Goal: Communication & Community: Participate in discussion

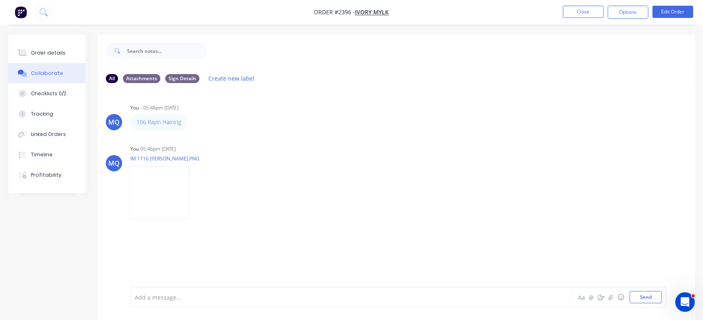
click at [216, 298] on div at bounding box center [332, 297] width 395 height 9
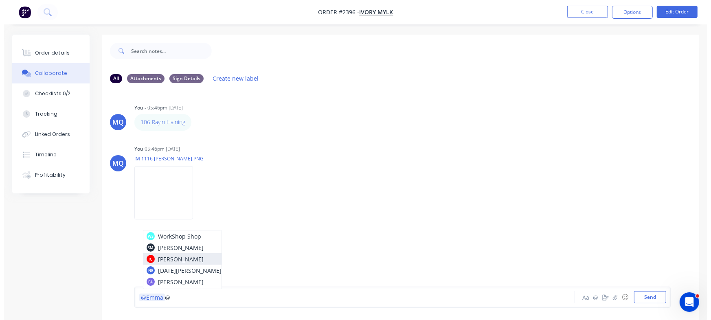
scroll to position [44, 0]
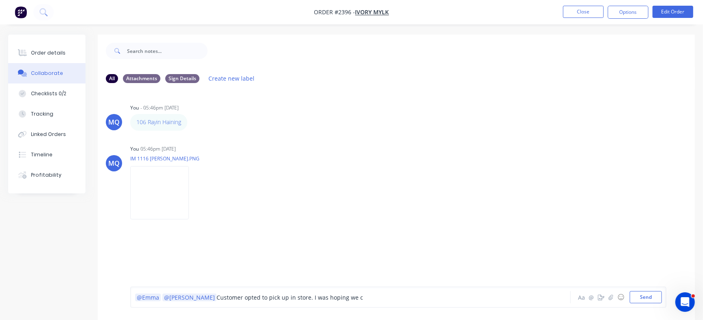
drag, startPoint x: 275, startPoint y: 298, endPoint x: 413, endPoint y: 298, distance: 137.3
click at [411, 296] on div "@Emma @[PERSON_NAME] Customer opted to pick up in store. I was hoping we c" at bounding box center [332, 297] width 395 height 9
click at [174, 186] on img at bounding box center [159, 192] width 59 height 53
click at [355, 296] on span "Customer opted to pick up in store as shown in the order details. Hoping this c…" at bounding box center [361, 298] width 289 height 8
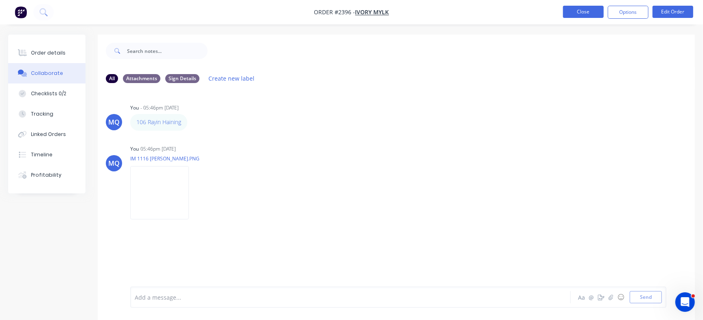
click at [583, 12] on button "Close" at bounding box center [583, 12] width 41 height 12
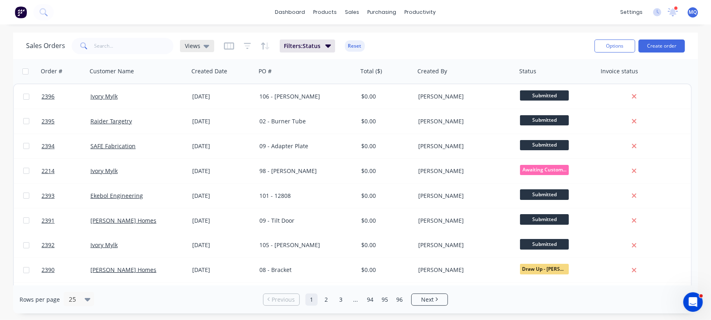
click at [201, 49] on div "Views" at bounding box center [197, 45] width 24 height 7
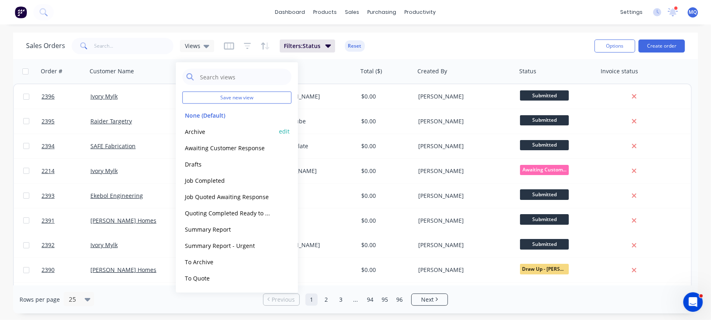
click at [204, 130] on button "Archive" at bounding box center [228, 131] width 93 height 9
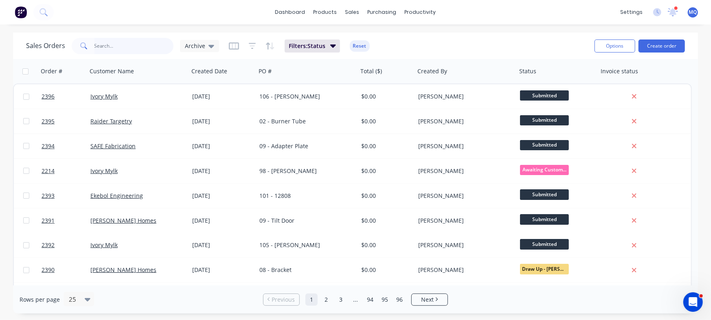
click at [123, 47] on input "text" at bounding box center [133, 46] width 79 height 16
type input "[PERSON_NAME]"
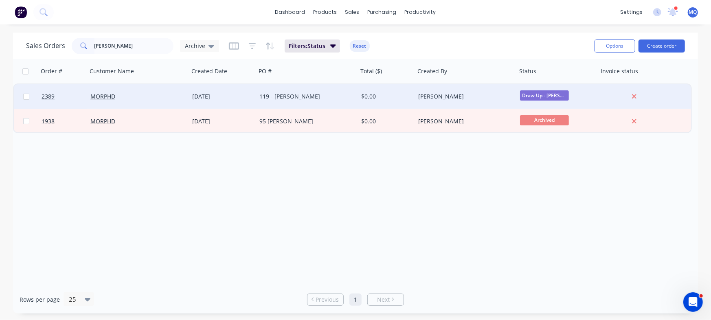
click at [289, 96] on div "119 - [PERSON_NAME]" at bounding box center [304, 96] width 90 height 8
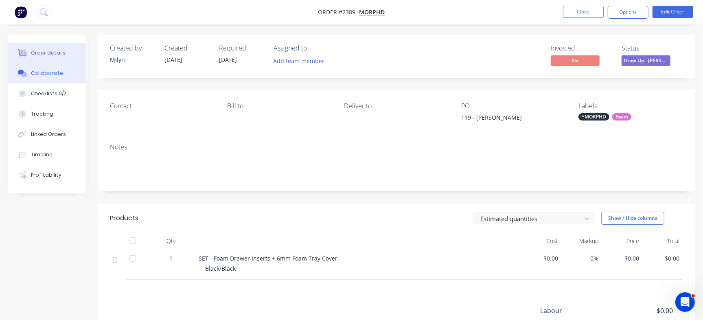
click at [62, 70] on button "Collaborate" at bounding box center [46, 73] width 77 height 20
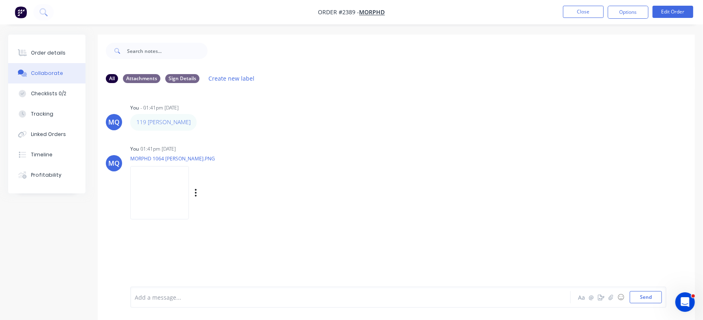
click at [181, 198] on img at bounding box center [159, 192] width 59 height 53
click at [154, 169] on img at bounding box center [159, 192] width 59 height 53
